Goal: Task Accomplishment & Management: Manage account settings

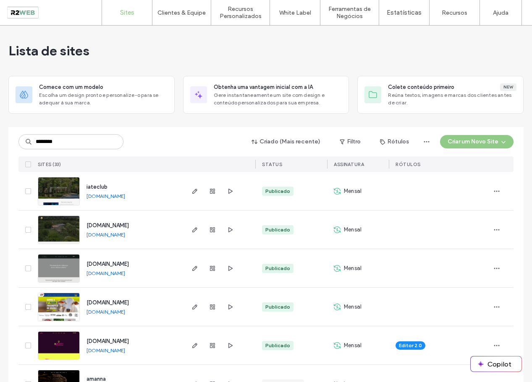
type input "********"
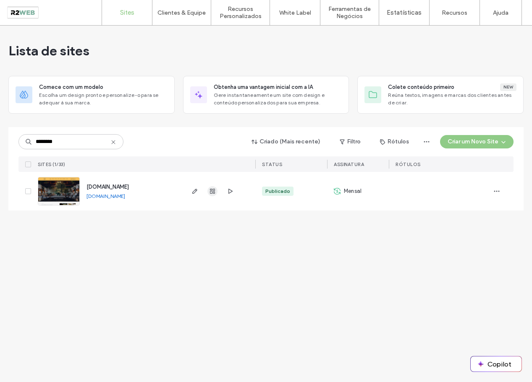
click at [212, 193] on icon "button" at bounding box center [212, 191] width 7 height 7
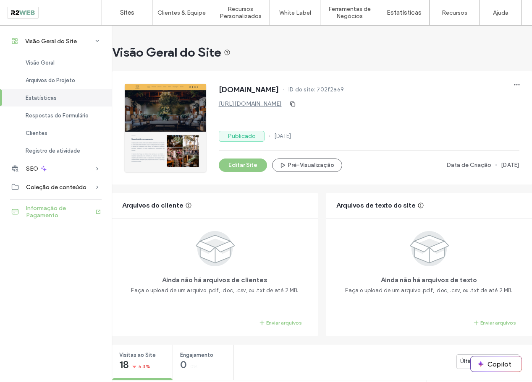
click at [36, 210] on span "Informaçāo de Pagamento" at bounding box center [60, 212] width 69 height 14
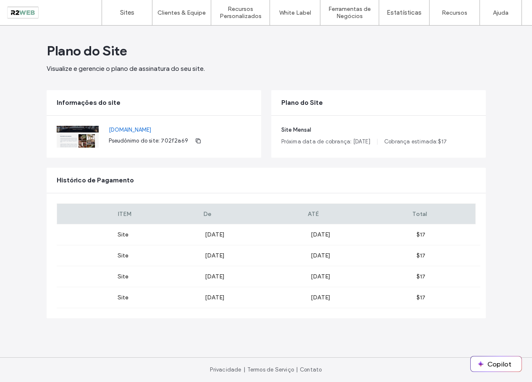
click at [458, 122] on div "Site Mensal Próxima data de cobrança: Aug 20, 2025 Cobrança estimada: $ 17" at bounding box center [378, 137] width 214 height 42
click at [498, 89] on div "Plano do Site Visualize e gerencie o plano de assinatura do seu site. Informaçõ…" at bounding box center [266, 204] width 532 height 357
click at [461, 96] on div "Plano do Site" at bounding box center [378, 102] width 214 height 25
click at [448, 95] on div "Plano do Site" at bounding box center [378, 102] width 214 height 25
click at [441, 142] on span "$" at bounding box center [439, 141] width 3 height 6
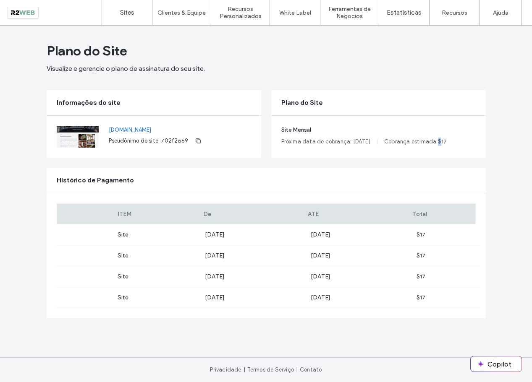
click at [441, 141] on span "$" at bounding box center [439, 141] width 3 height 6
